Goal: Task Accomplishment & Management: Use online tool/utility

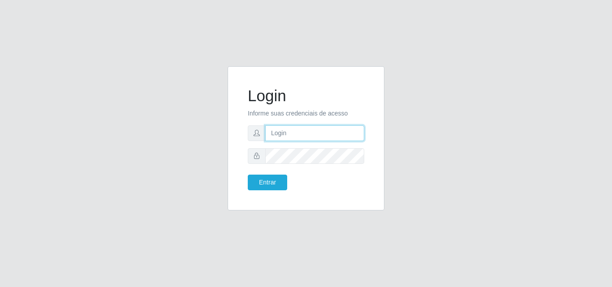
click at [326, 133] on input "text" at bounding box center [314, 134] width 99 height 16
type input "[EMAIL_ADDRESS][DOMAIN_NAME]"
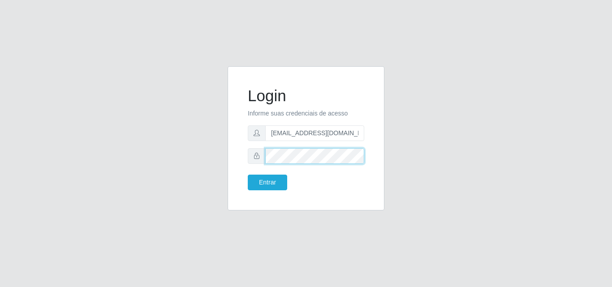
click at [248, 175] on button "Entrar" at bounding box center [267, 183] width 39 height 16
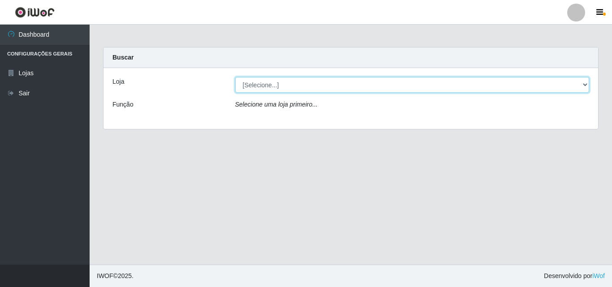
click at [370, 82] on select "[Selecione...] Corte Fácil - Unidade Emaús" at bounding box center [412, 85] width 355 height 16
select select "201"
click at [235, 77] on select "[Selecione...] Corte Fácil - Unidade Emaús" at bounding box center [412, 85] width 355 height 16
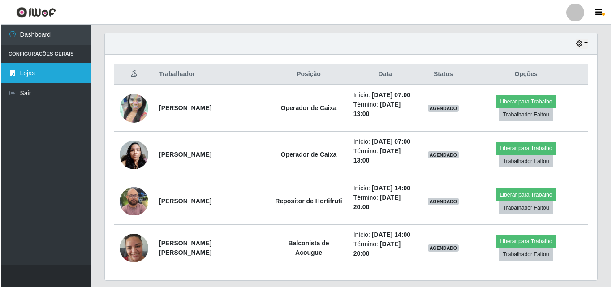
scroll to position [300, 0]
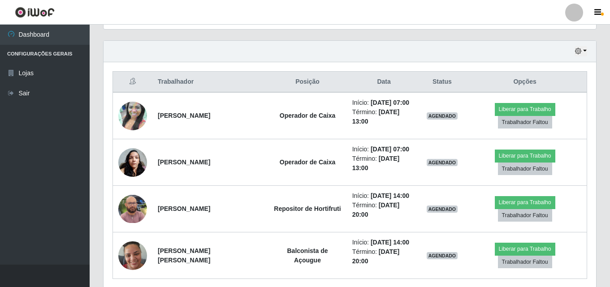
click at [210, 3] on header "Perfil Alterar Senha Sair" at bounding box center [305, 12] width 610 height 25
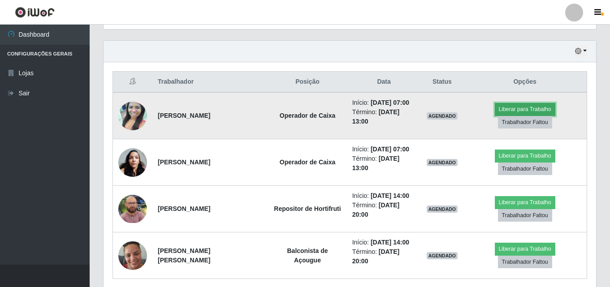
click at [495, 113] on button "Liberar para Trabalho" at bounding box center [525, 109] width 61 height 13
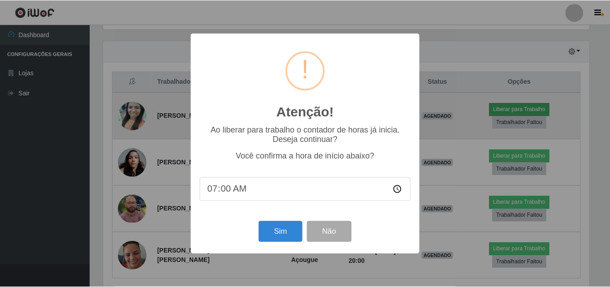
scroll to position [186, 488]
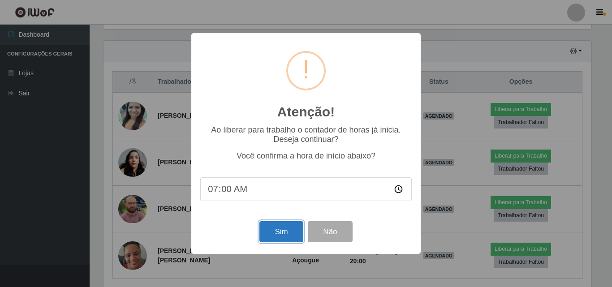
click at [286, 234] on button "Sim" at bounding box center [281, 232] width 43 height 21
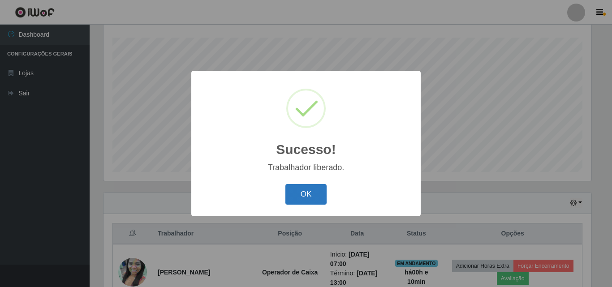
click at [313, 192] on button "OK" at bounding box center [307, 194] width 42 height 21
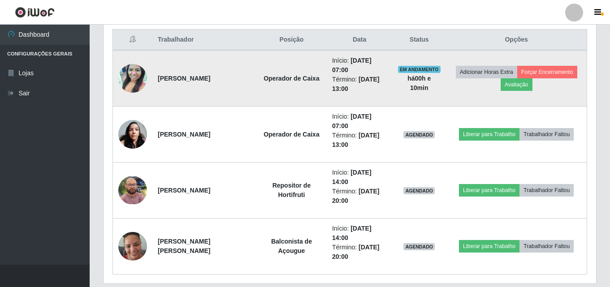
scroll to position [373, 0]
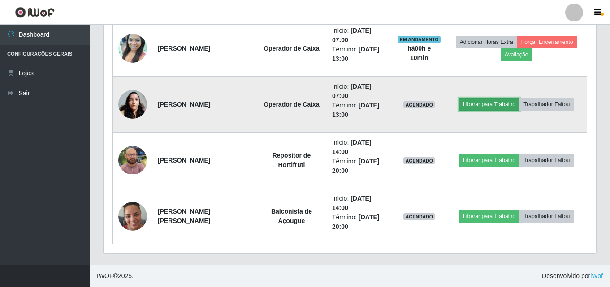
click at [488, 104] on button "Liberar para Trabalho" at bounding box center [489, 104] width 61 height 13
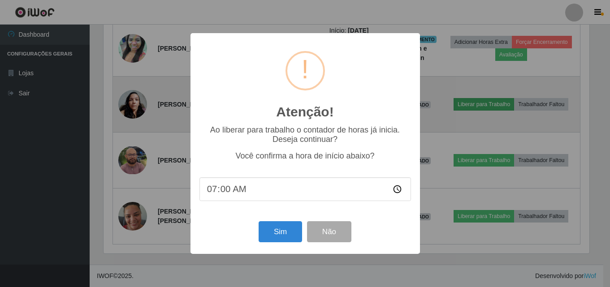
scroll to position [186, 488]
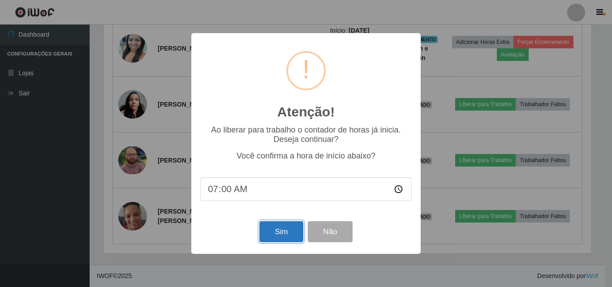
click at [287, 235] on button "Sim" at bounding box center [281, 232] width 43 height 21
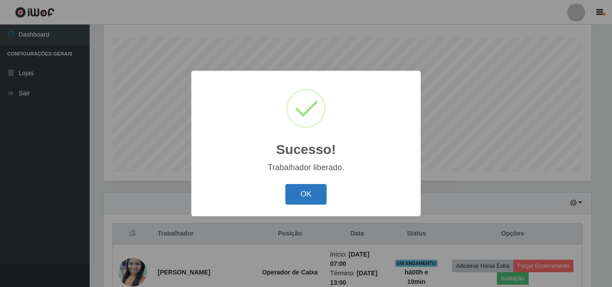
click at [308, 196] on button "OK" at bounding box center [307, 194] width 42 height 21
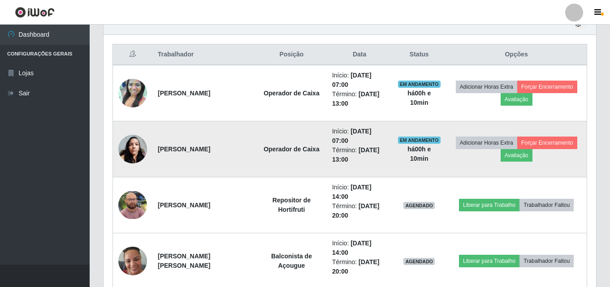
scroll to position [373, 0]
